Goal: Task Accomplishment & Management: Manage account settings

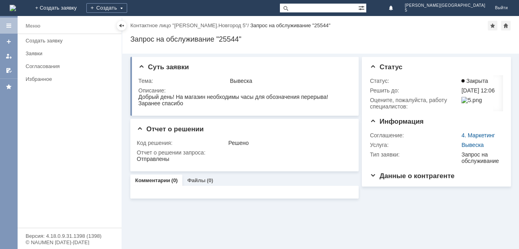
click at [16, 5] on img at bounding box center [13, 8] width 6 height 6
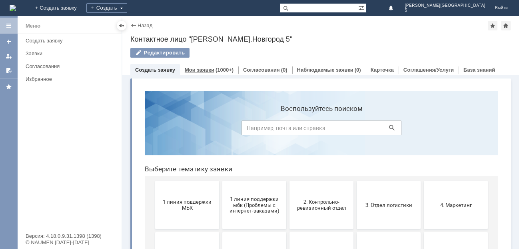
click at [197, 67] on link "Мои заявки" at bounding box center [200, 70] width 30 height 6
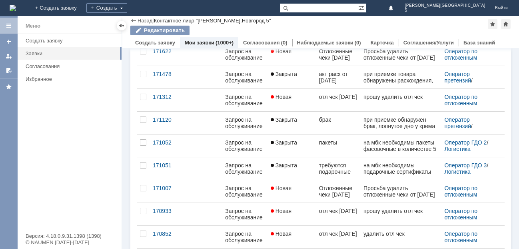
scroll to position [325, 0]
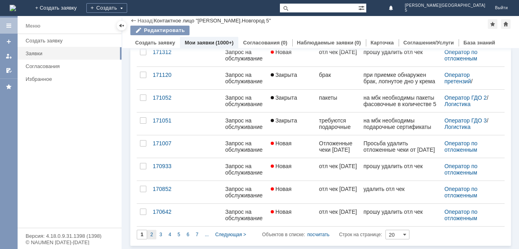
click at [153, 234] on span "2" at bounding box center [151, 235] width 3 height 6
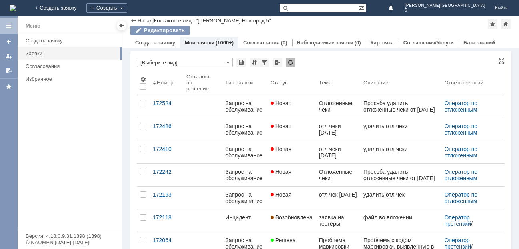
type input "2"
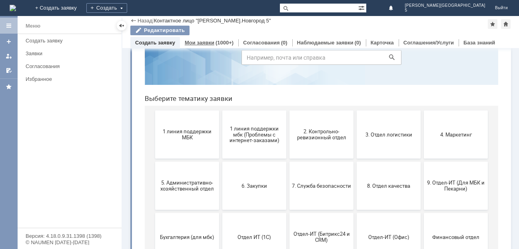
click at [201, 39] on div "Мои заявки (1000+)" at bounding box center [209, 43] width 58 height 12
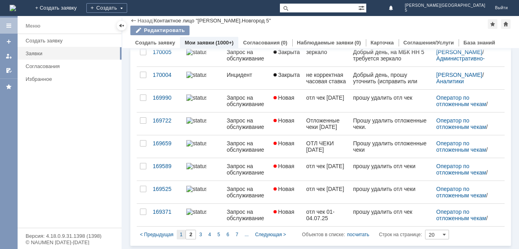
click at [180, 232] on span "1" at bounding box center [181, 235] width 3 height 6
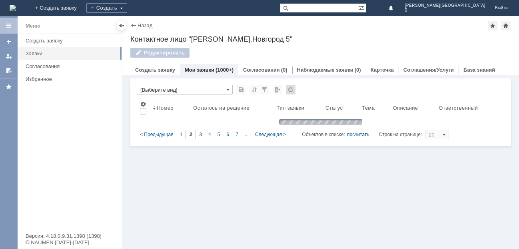
type input "1"
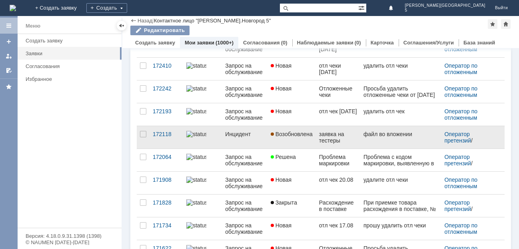
click at [330, 133] on div "заявка на тестеры" at bounding box center [338, 137] width 38 height 13
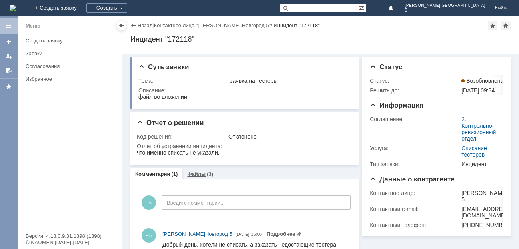
click at [196, 172] on link "Файлы" at bounding box center [196, 174] width 18 height 6
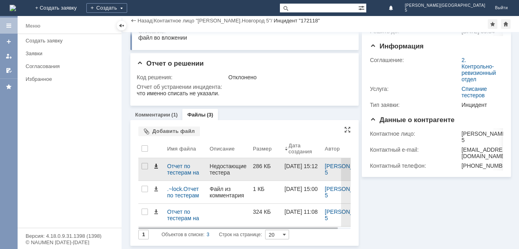
click at [156, 166] on span at bounding box center [156, 166] width 6 height 6
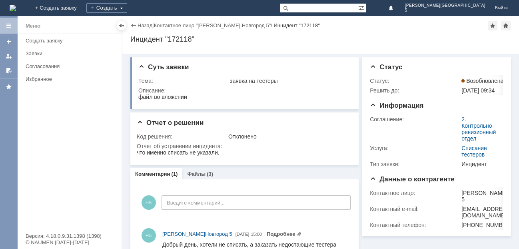
click at [16, 5] on img at bounding box center [13, 8] width 6 height 6
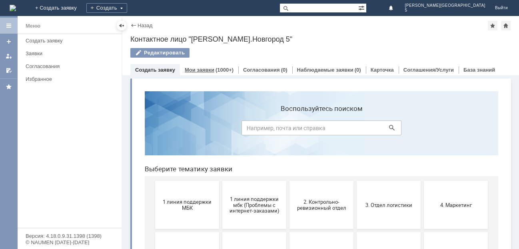
click at [195, 67] on link "Мои заявки" at bounding box center [200, 70] width 30 height 6
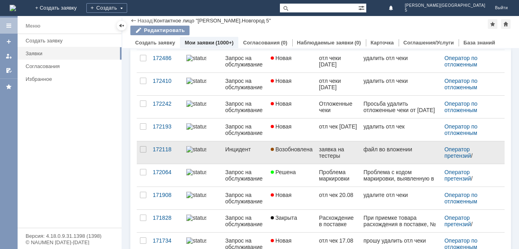
scroll to position [80, 0]
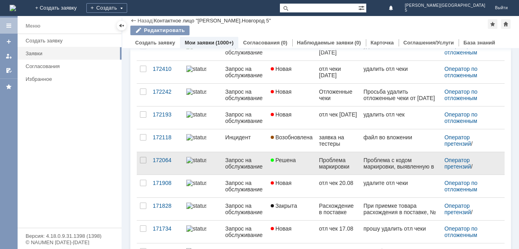
click at [327, 160] on div "Проблема маркировки парфюма" at bounding box center [338, 163] width 38 height 13
